Goal: Information Seeking & Learning: Learn about a topic

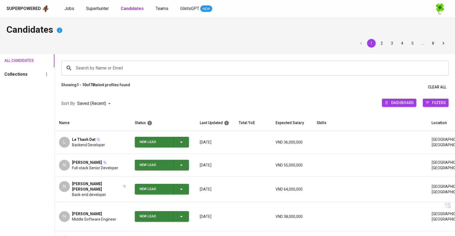
click at [74, 10] on div "Jobs Superhunter Candidates Teams GlintsGPT NEW" at bounding box center [138, 8] width 148 height 7
click at [72, 9] on span "Jobs" at bounding box center [69, 8] width 10 height 5
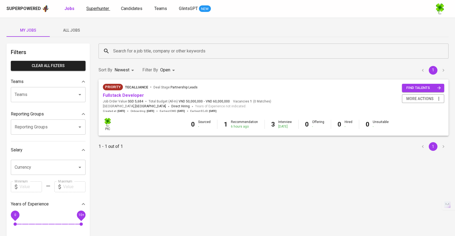
click at [92, 12] on link "Superhunter" at bounding box center [98, 8] width 24 height 7
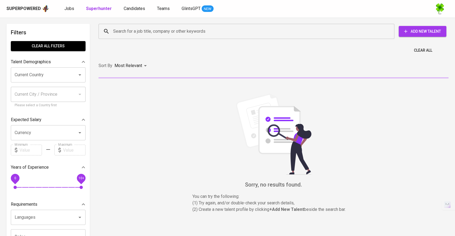
click at [117, 27] on input "Search for a job title, company or other keywords" at bounding box center [248, 31] width 272 height 10
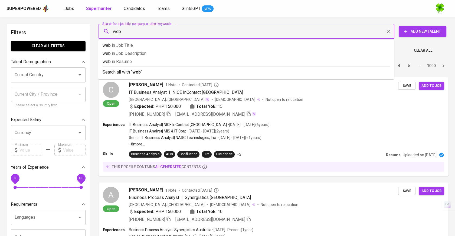
type input "web3"
click at [149, 76] on li "Search all with " web3 "" at bounding box center [246, 72] width 296 height 11
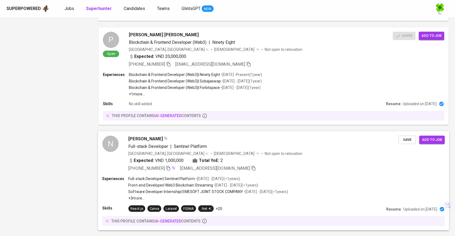
scroll to position [885, 0]
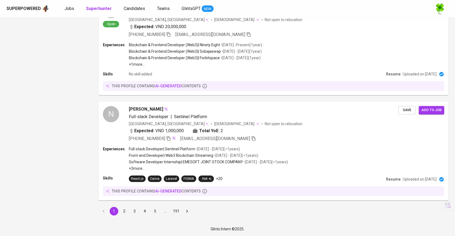
click at [125, 211] on button "2" at bounding box center [124, 211] width 9 height 9
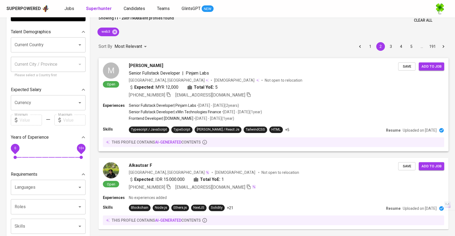
scroll to position [21, 0]
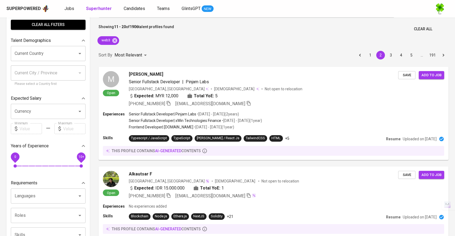
click at [48, 56] on input "Current Country" at bounding box center [40, 53] width 55 height 10
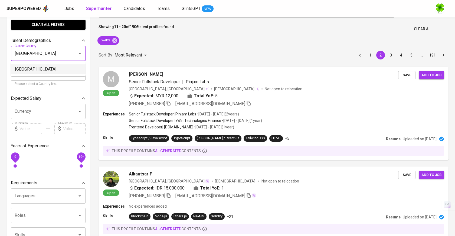
click at [50, 67] on li "[GEOGRAPHIC_DATA]" at bounding box center [48, 69] width 75 height 10
type input "[GEOGRAPHIC_DATA]"
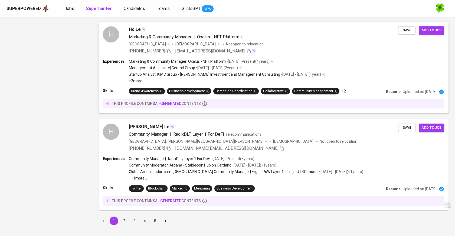
scroll to position [895, 0]
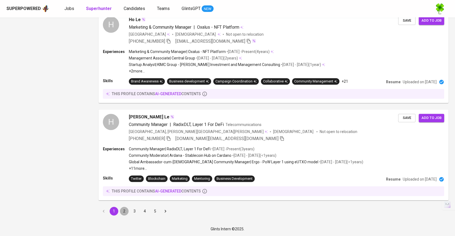
drag, startPoint x: 121, startPoint y: 208, endPoint x: 134, endPoint y: 199, distance: 16.1
click at [121, 208] on button "2" at bounding box center [124, 211] width 9 height 9
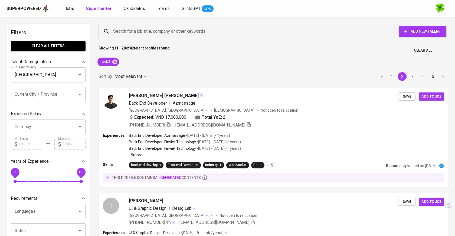
click at [134, 199] on span "[PERSON_NAME]" at bounding box center [146, 201] width 34 height 6
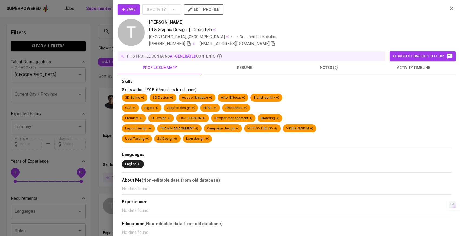
click at [90, 166] on div at bounding box center [230, 118] width 460 height 236
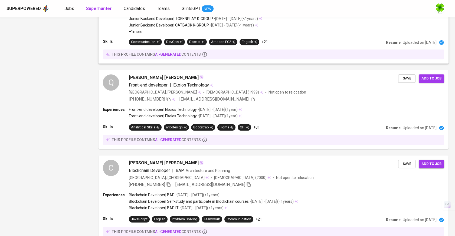
scroll to position [836, 0]
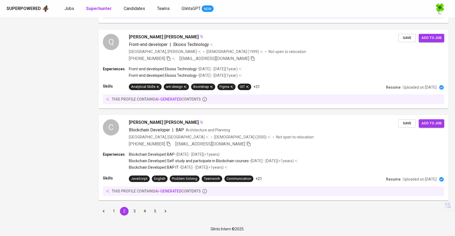
click at [135, 211] on button "3" at bounding box center [134, 211] width 9 height 9
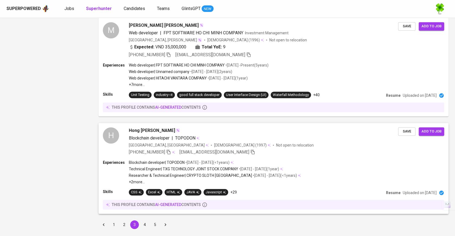
scroll to position [878, 0]
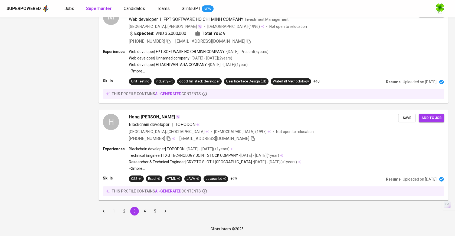
click at [147, 212] on button "4" at bounding box center [145, 211] width 9 height 9
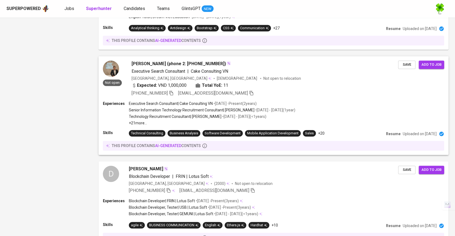
scroll to position [859, 0]
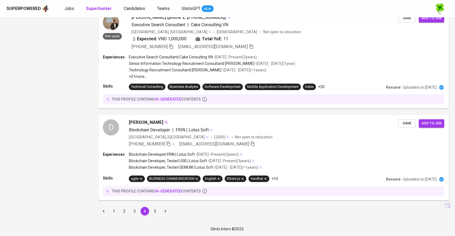
drag, startPoint x: 153, startPoint y: 211, endPoint x: 197, endPoint y: 132, distance: 90.4
click at [153, 211] on button "5" at bounding box center [155, 211] width 9 height 9
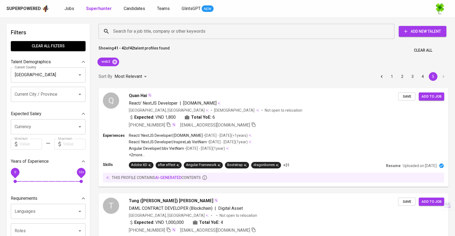
scroll to position [90, 0]
